Goal: Task Accomplishment & Management: Manage account settings

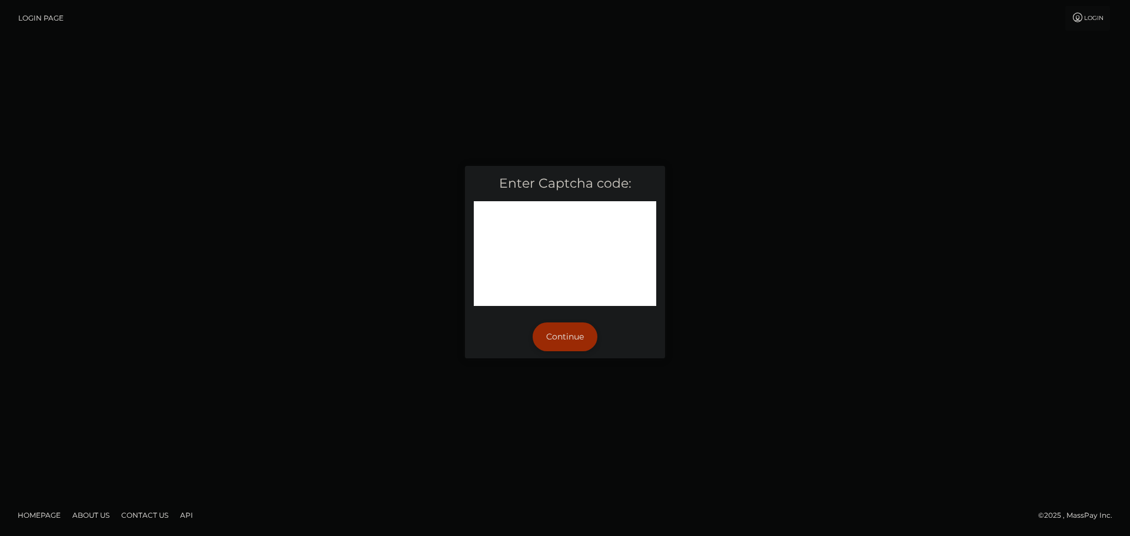
click at [566, 340] on button "Continue" at bounding box center [565, 337] width 65 height 29
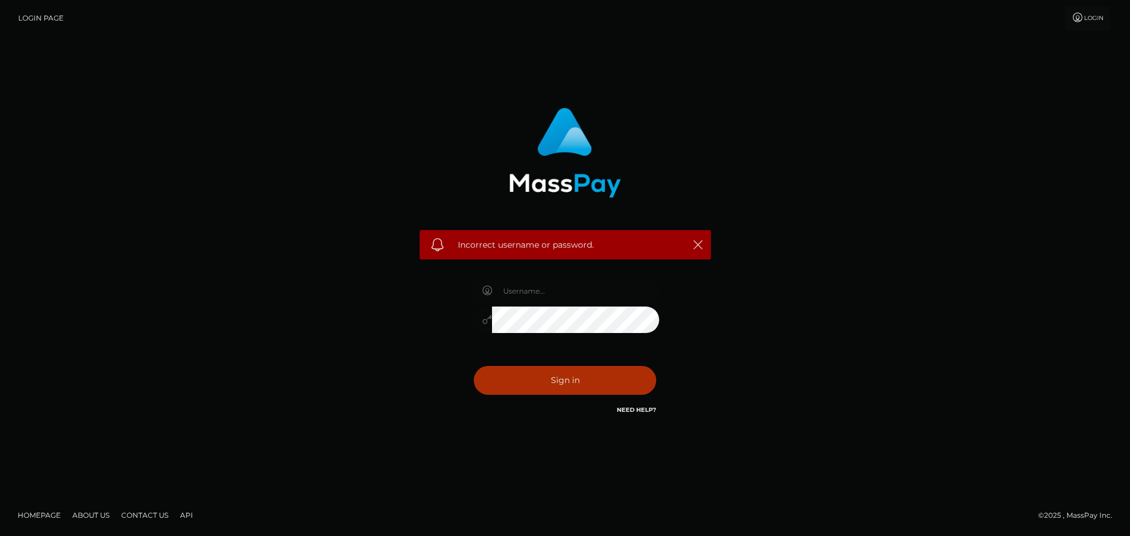
type input "[EMAIL_ADDRESS][DOMAIN_NAME]"
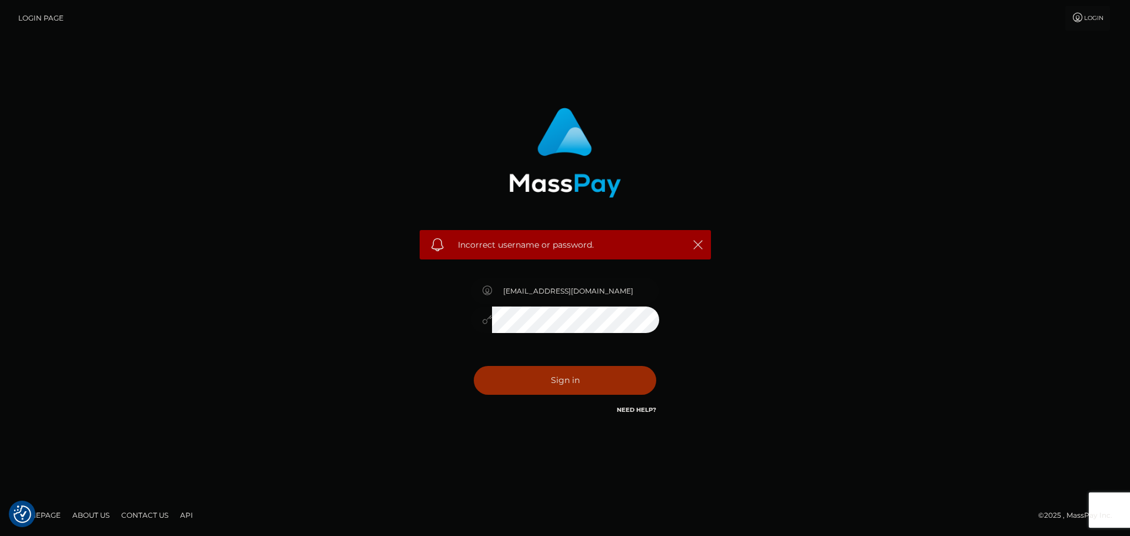
click at [599, 379] on button "Sign in" at bounding box center [565, 380] width 183 height 29
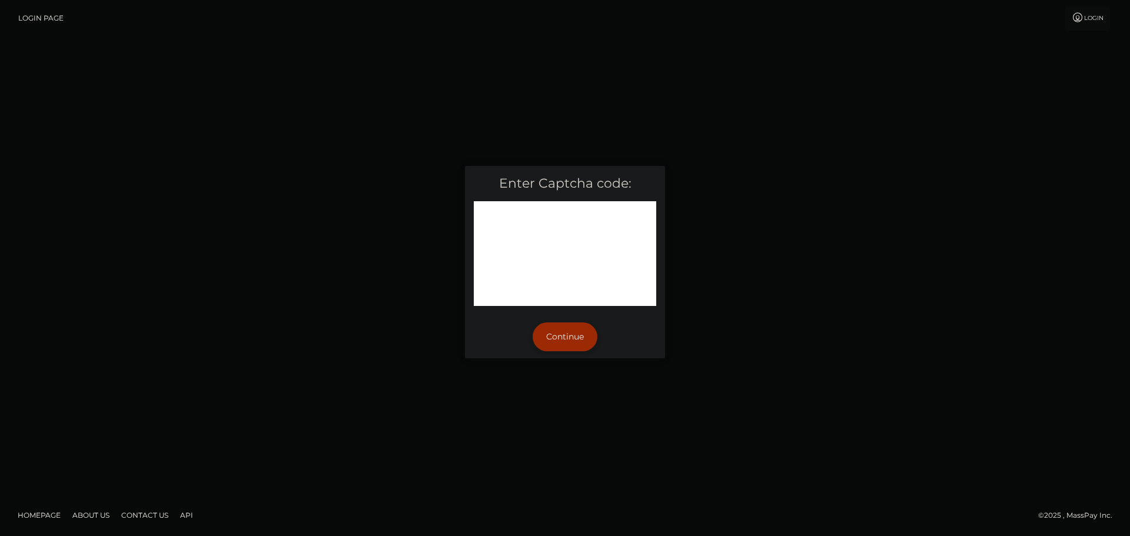
click at [585, 336] on button "Continue" at bounding box center [565, 337] width 65 height 29
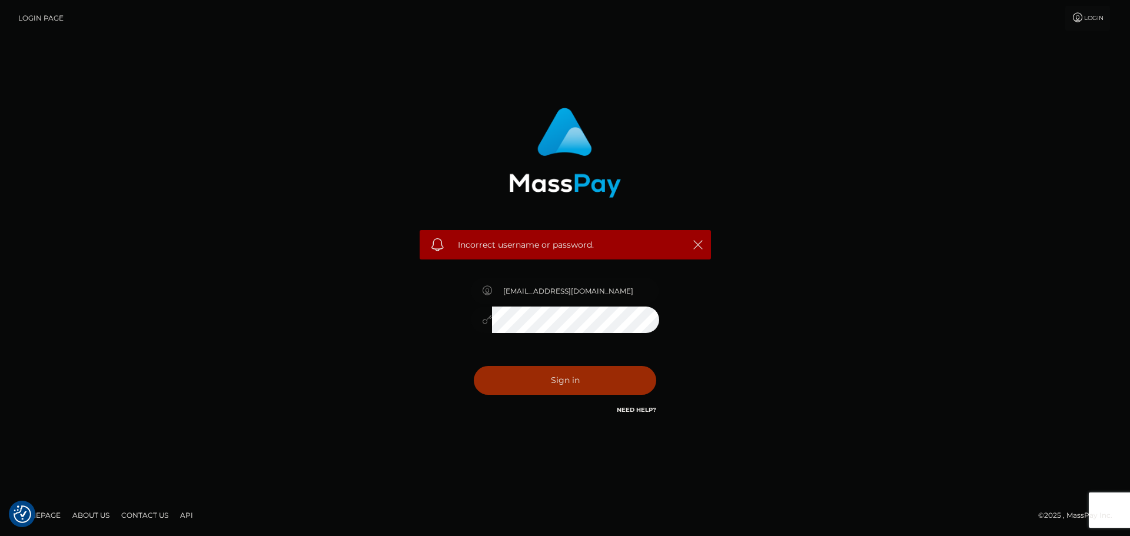
click at [571, 376] on button "Sign in" at bounding box center [565, 380] width 183 height 29
